Goal: Information Seeking & Learning: Learn about a topic

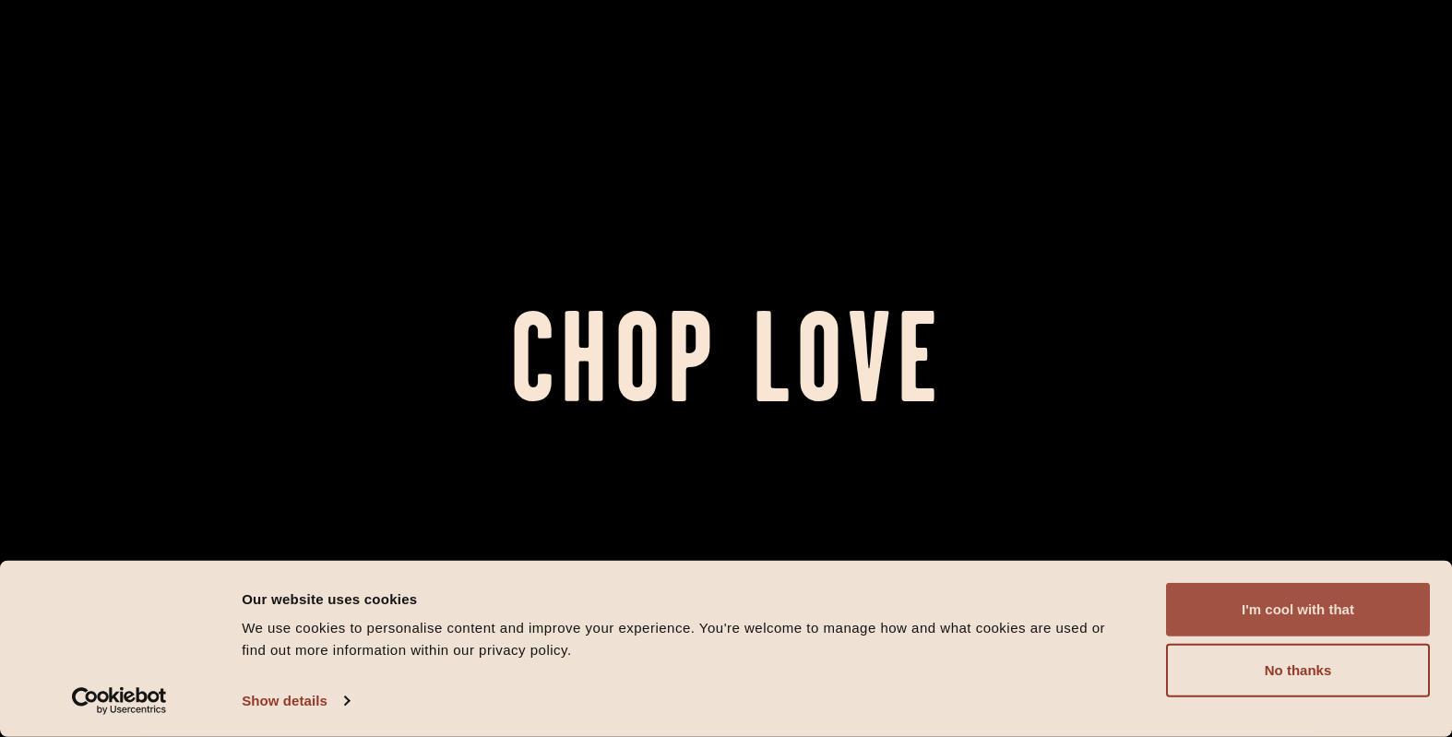
click at [1311, 600] on button "I'm cool with that" at bounding box center [1298, 610] width 264 height 54
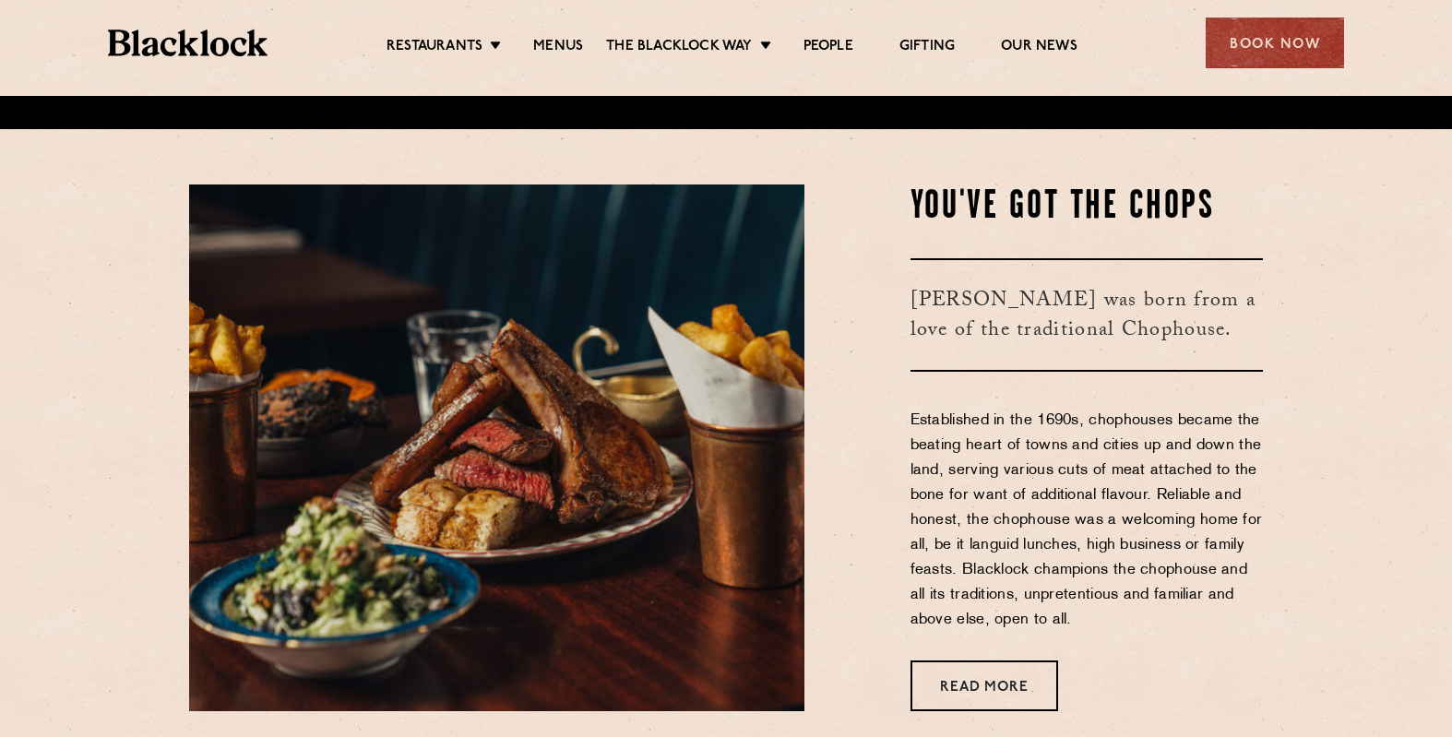
scroll to position [629, 0]
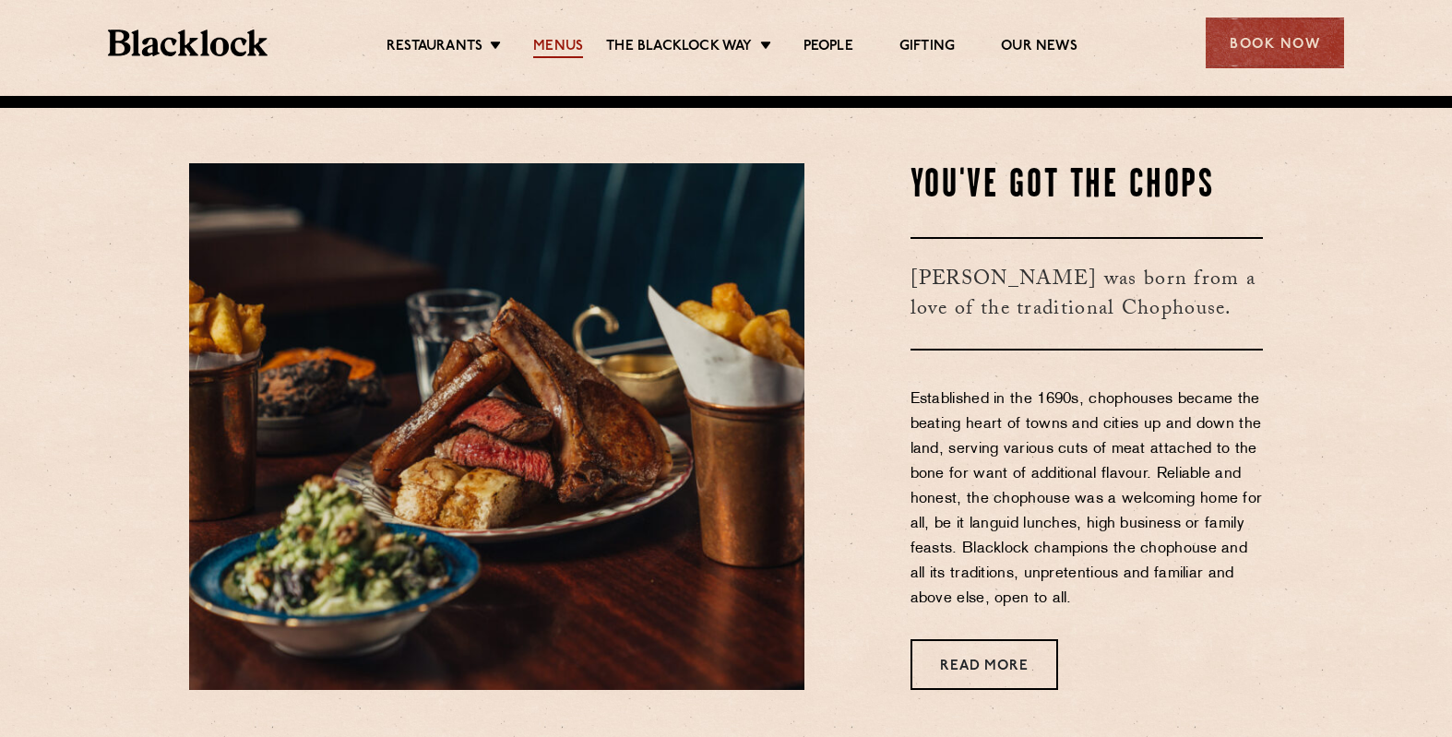
click at [551, 42] on link "Menus" at bounding box center [558, 48] width 50 height 20
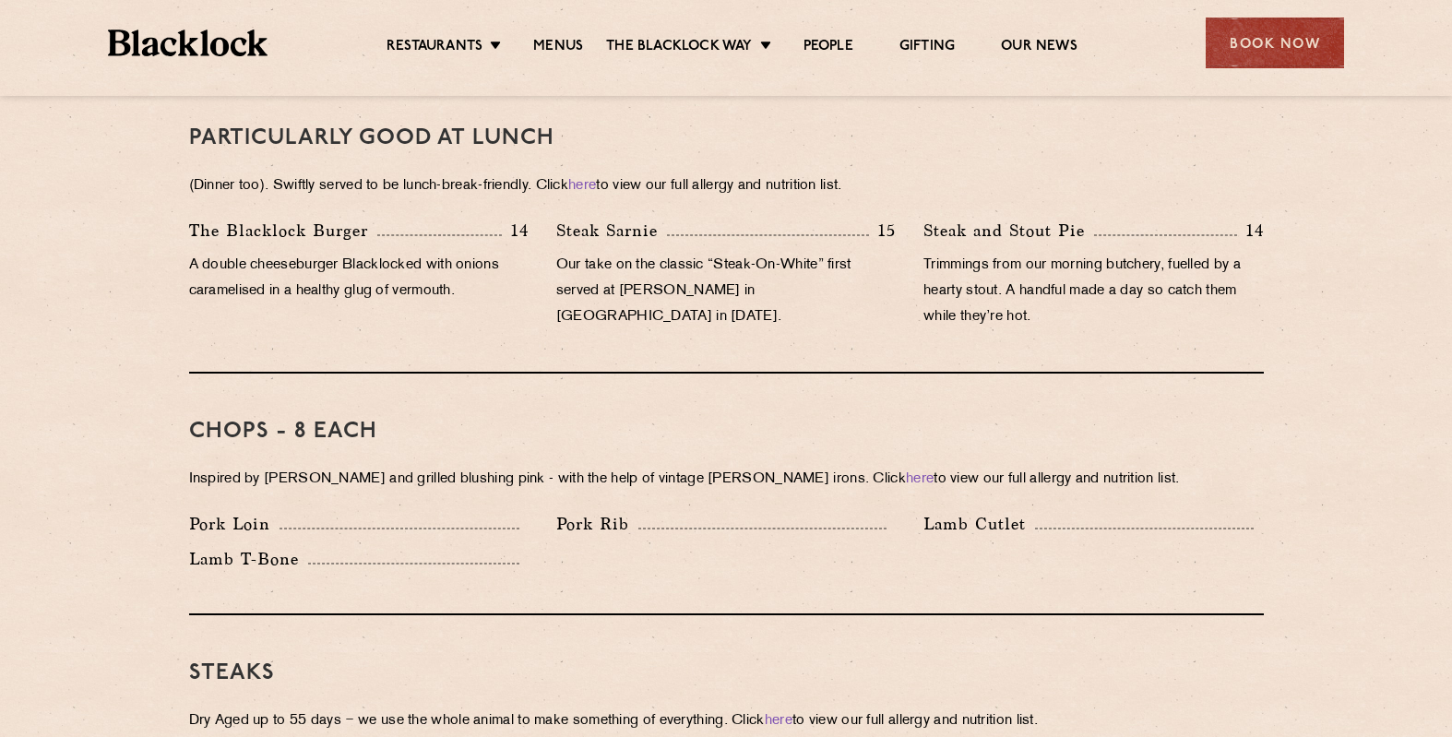
scroll to position [1588, 0]
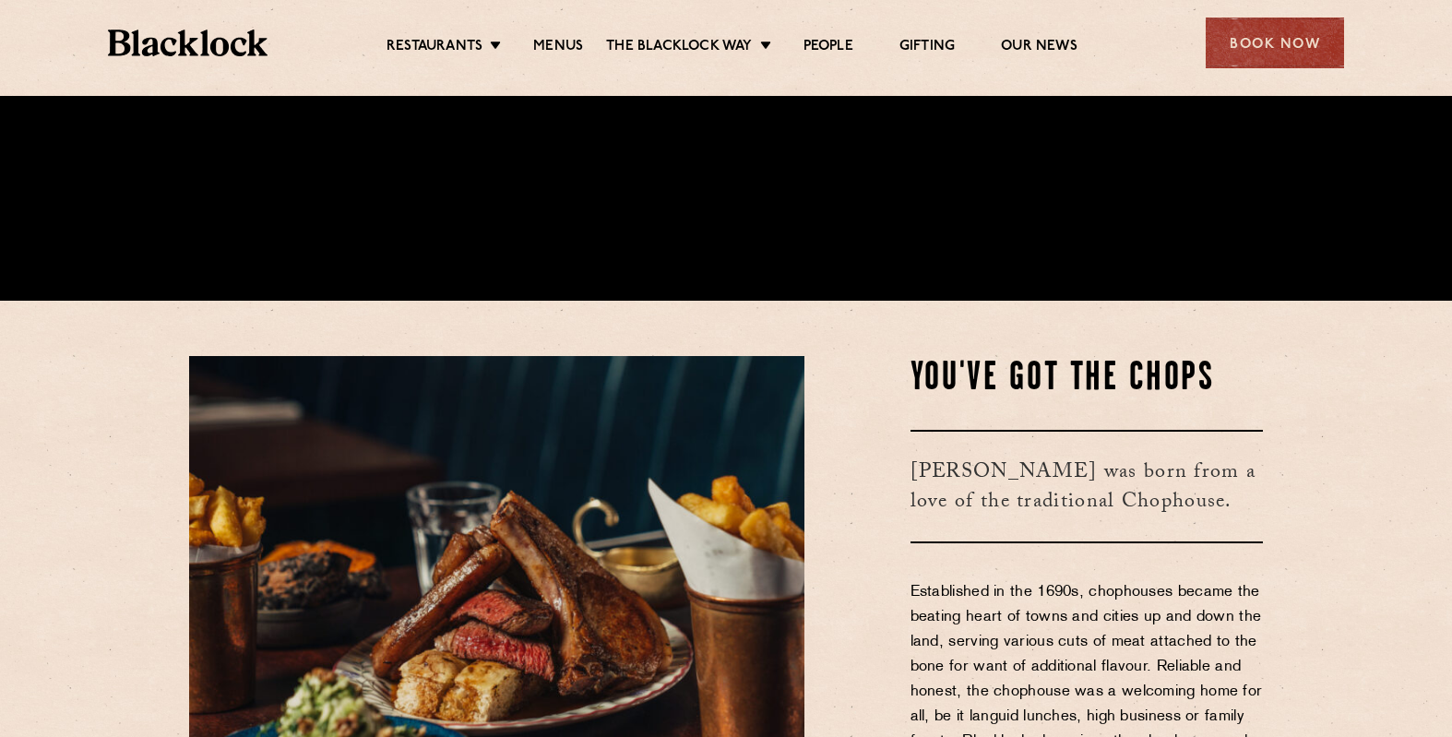
scroll to position [861, 0]
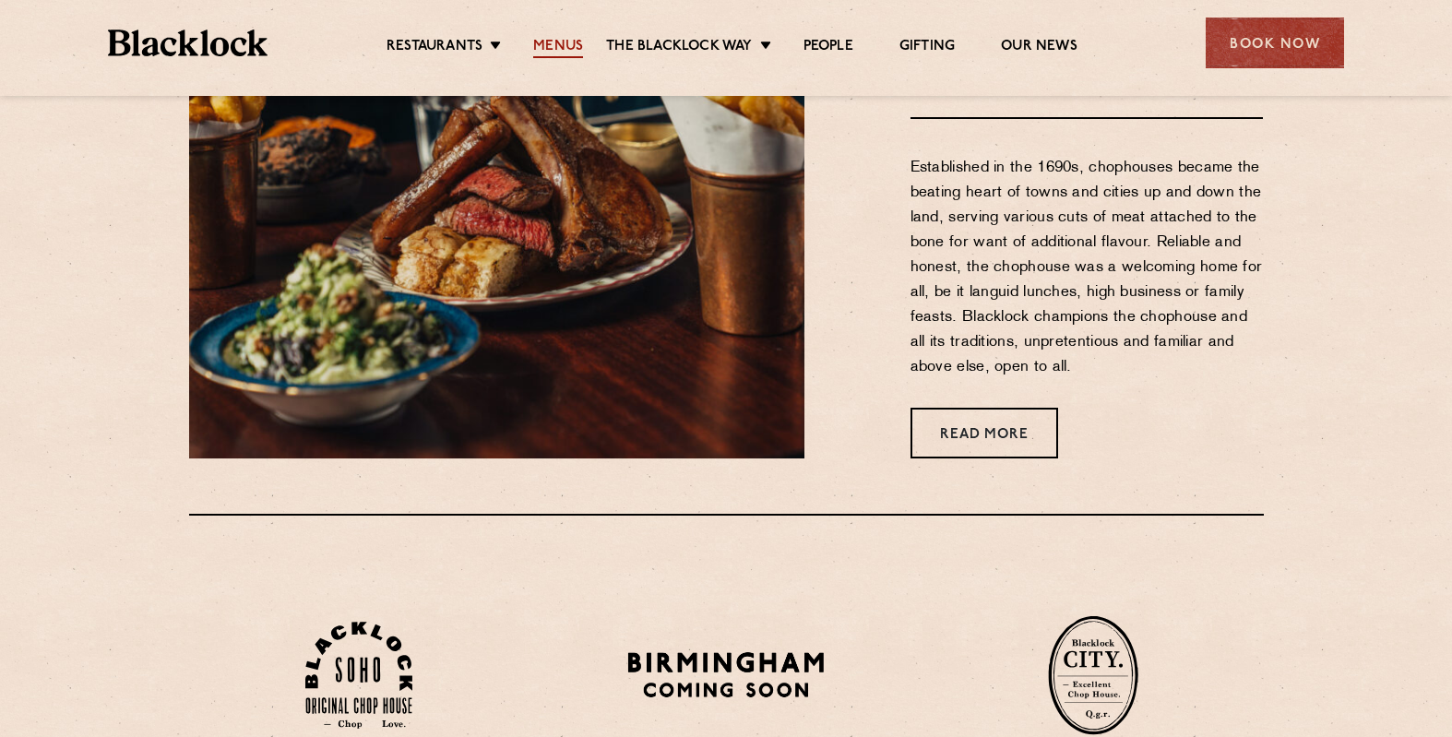
click at [562, 44] on link "Menus" at bounding box center [558, 48] width 50 height 20
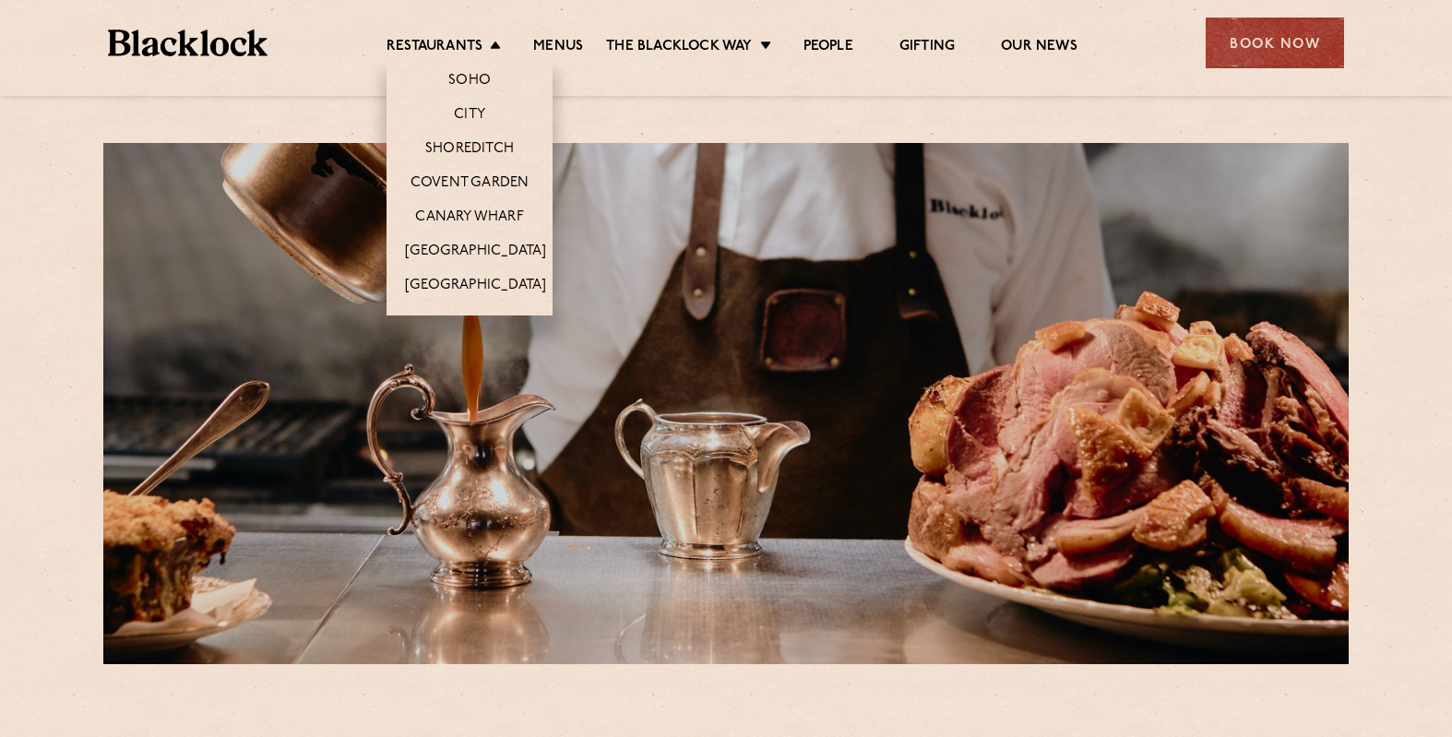
click at [491, 45] on li "Restaurants [GEOGRAPHIC_DATA] [GEOGRAPHIC_DATA] [GEOGRAPHIC_DATA] [GEOGRAPHIC_D…" at bounding box center [449, 48] width 124 height 20
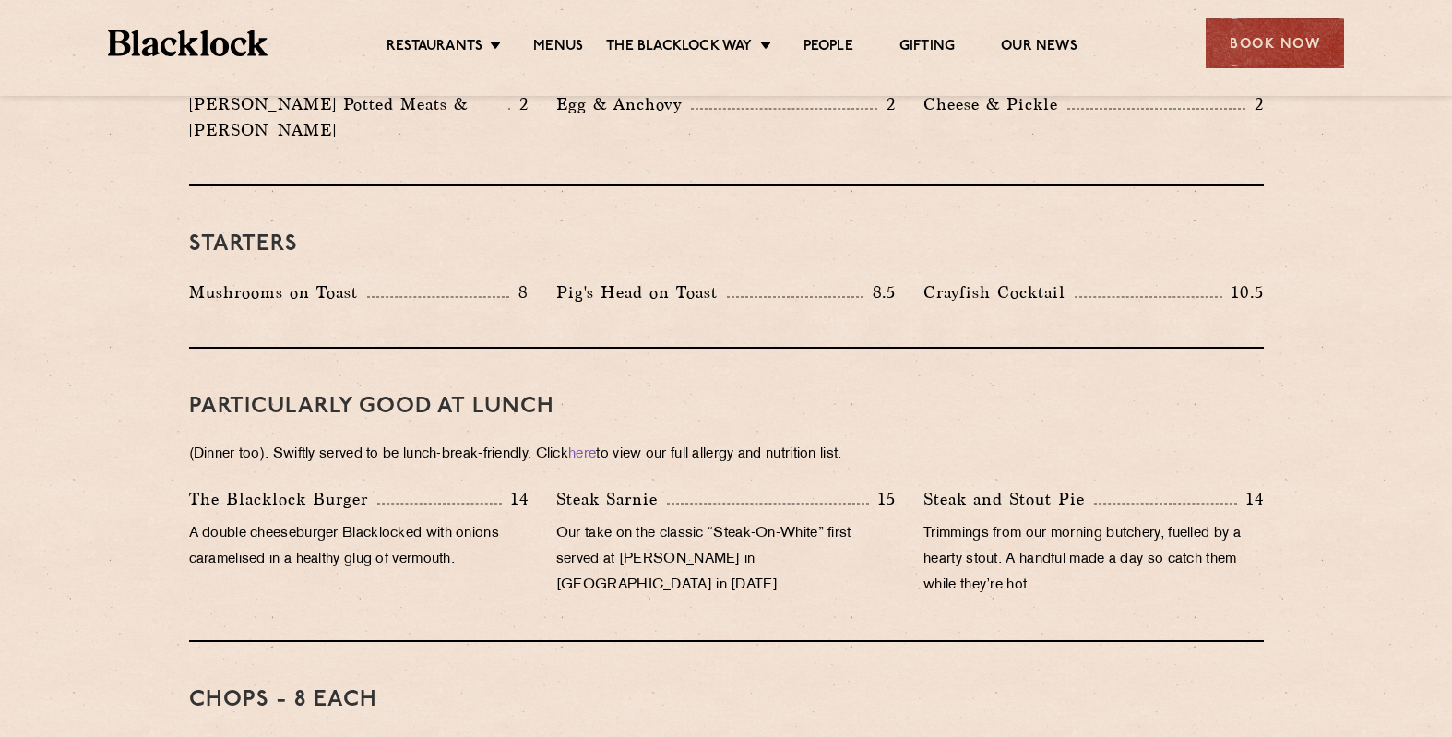
scroll to position [505, 0]
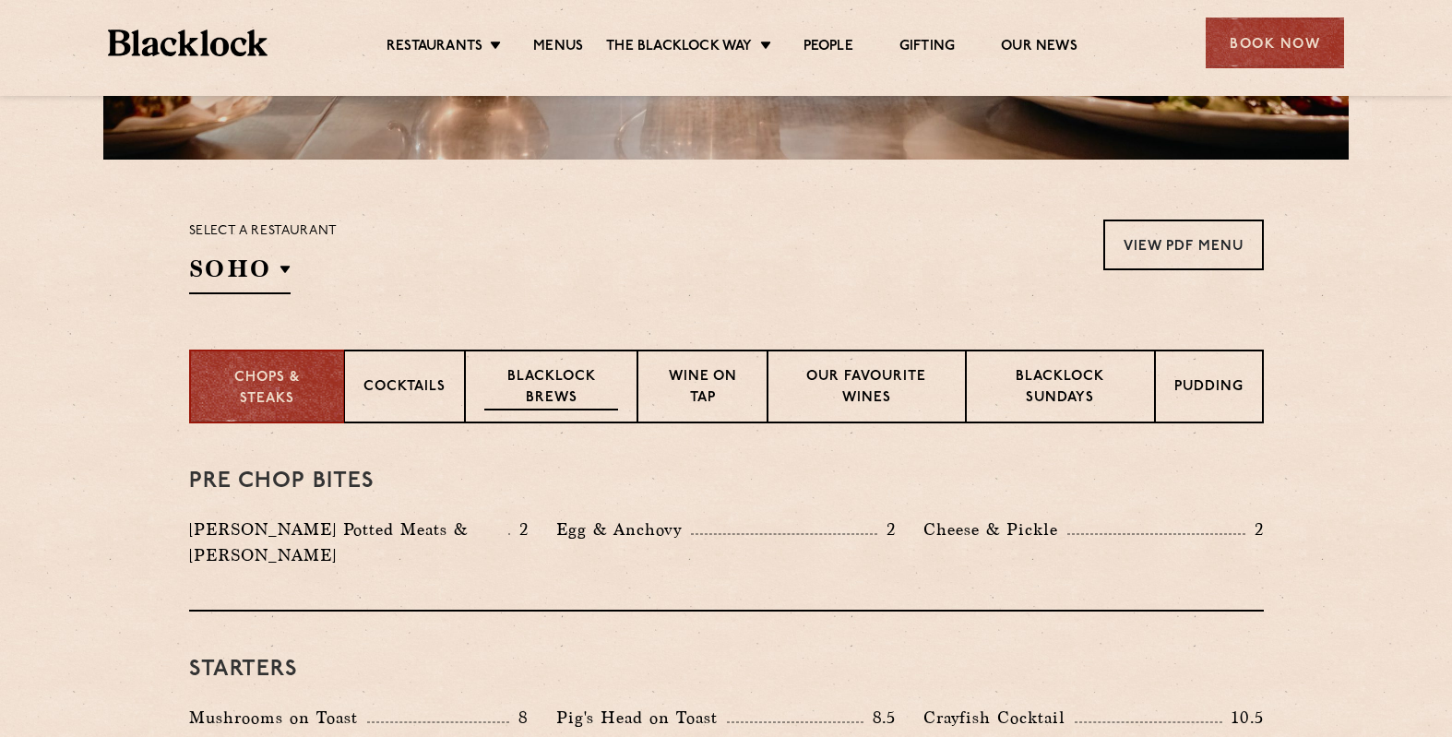
click at [571, 379] on p "Blacklock Brews" at bounding box center [551, 388] width 135 height 43
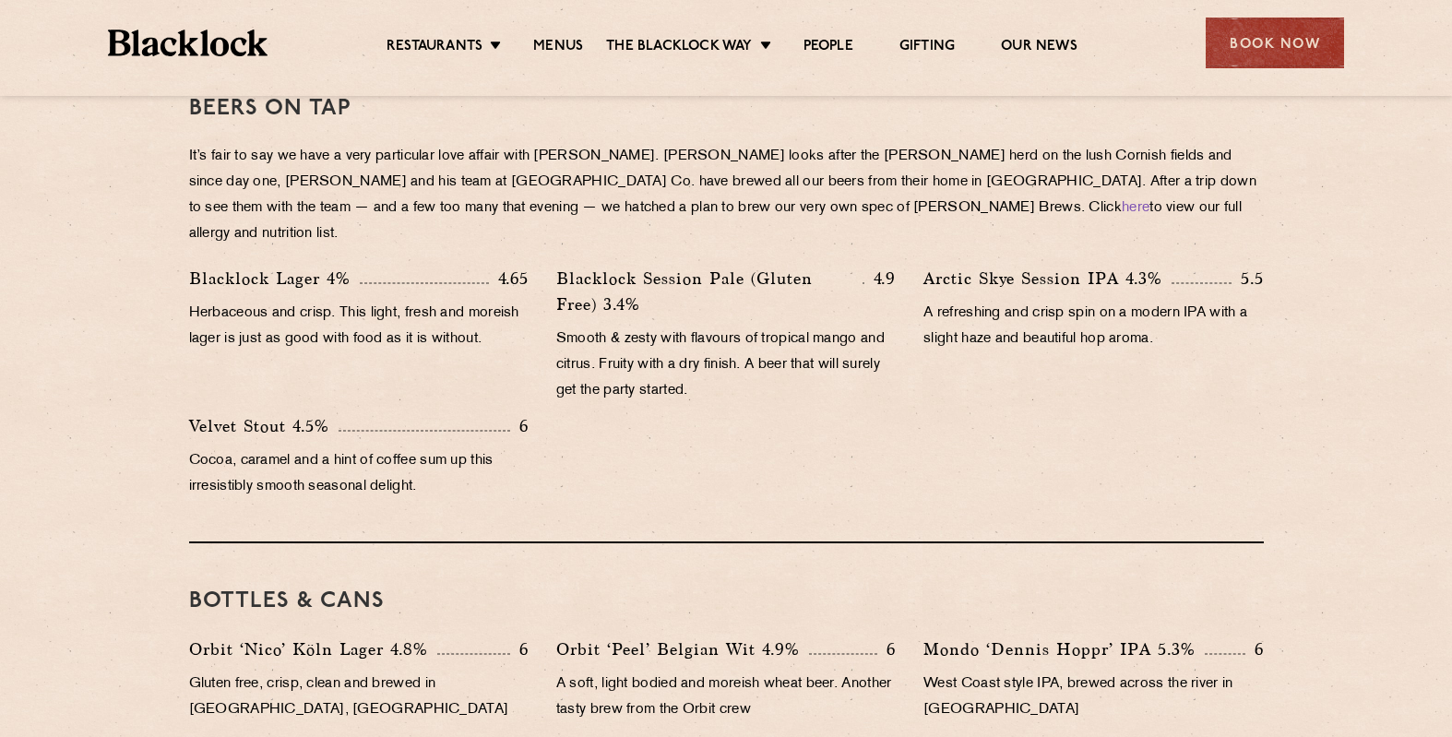
scroll to position [675, 0]
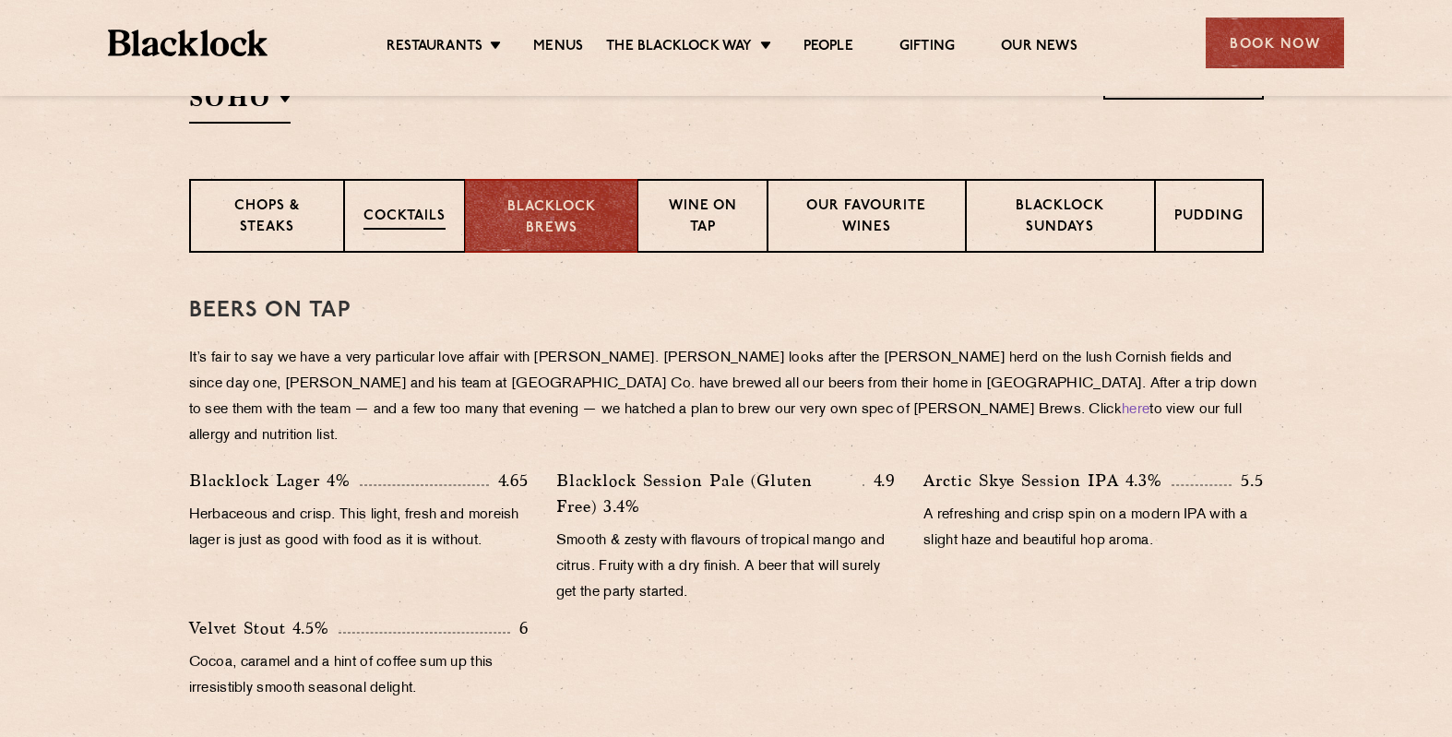
click at [396, 208] on p "Cocktails" at bounding box center [404, 218] width 82 height 23
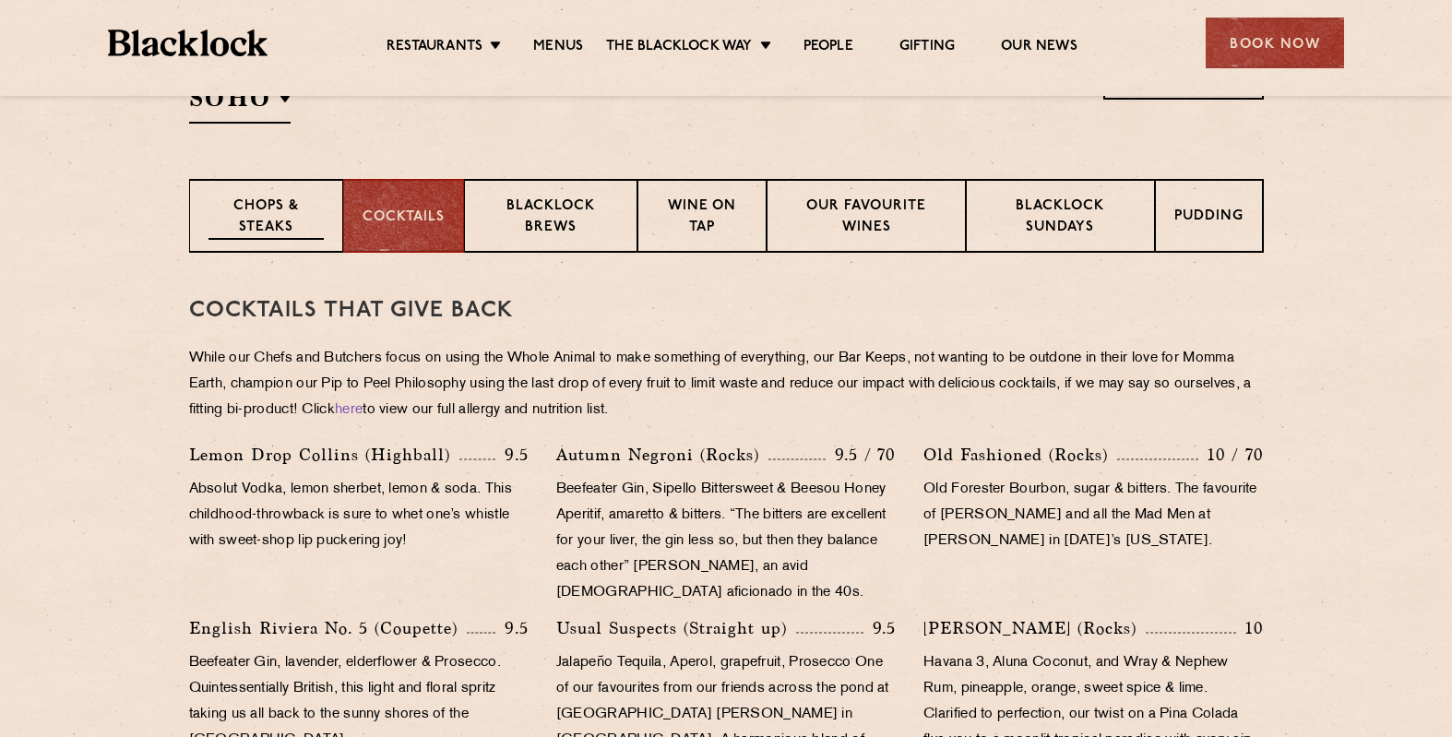
click at [243, 217] on p "Chops & Steaks" at bounding box center [265, 217] width 115 height 43
